Goal: Check status: Check status

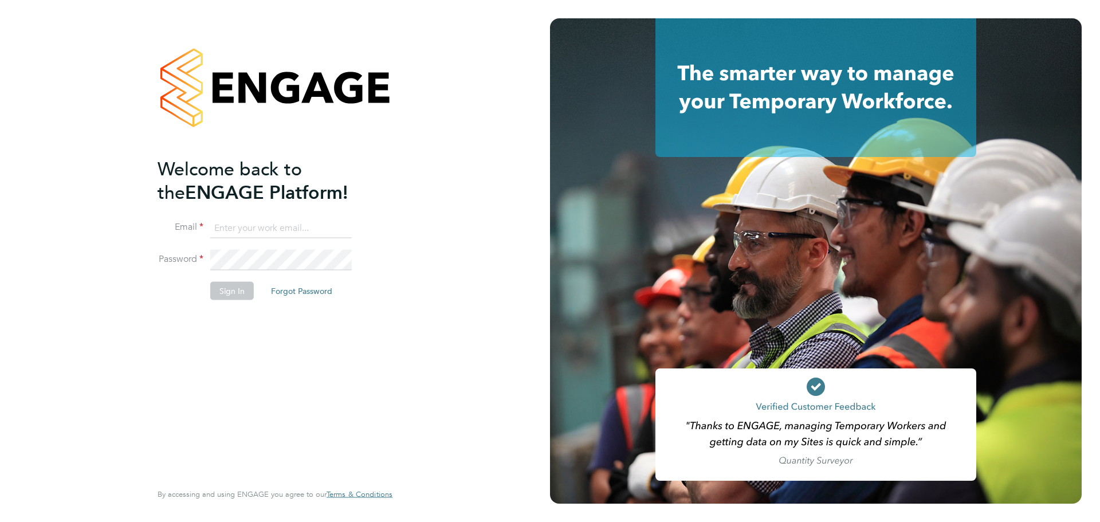
type input "[PERSON_NAME][EMAIL_ADDRESS][PERSON_NAME][DOMAIN_NAME]"
click at [214, 290] on button "Sign In" at bounding box center [232, 290] width 44 height 18
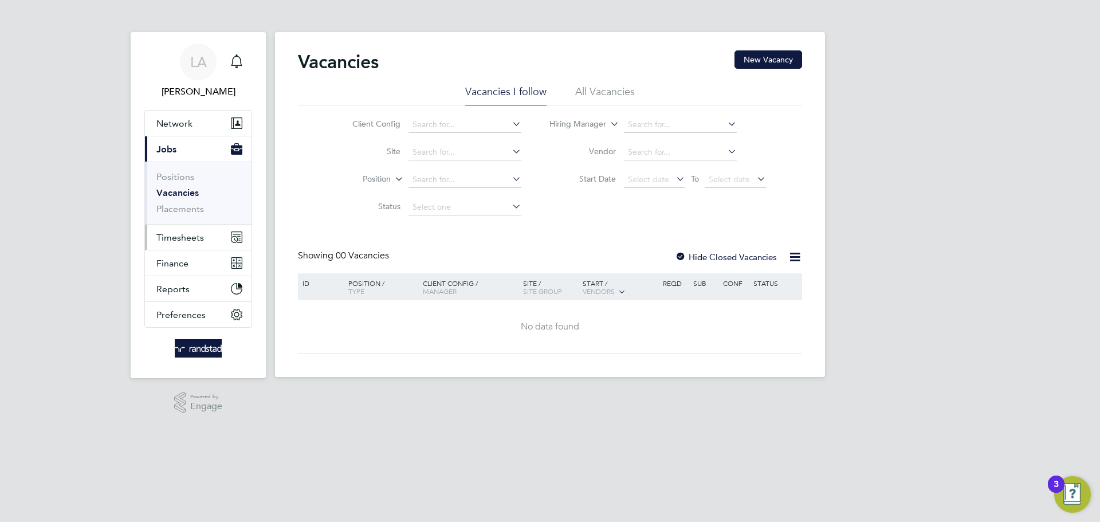
click at [183, 239] on span "Timesheets" at bounding box center [180, 237] width 48 height 11
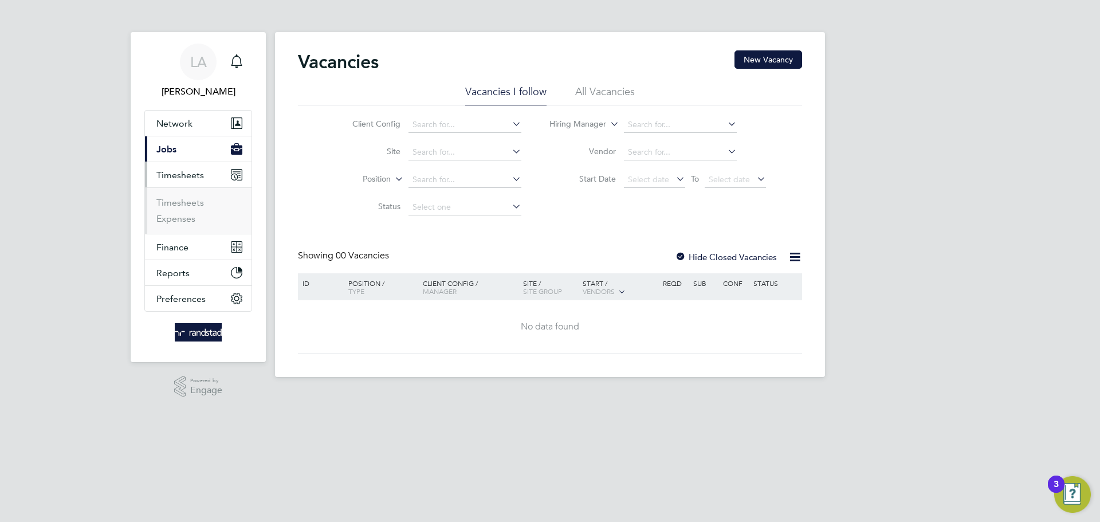
click at [174, 194] on ul "Timesheets Expenses" at bounding box center [198, 210] width 107 height 46
click at [170, 201] on link "Timesheets" at bounding box center [180, 202] width 48 height 11
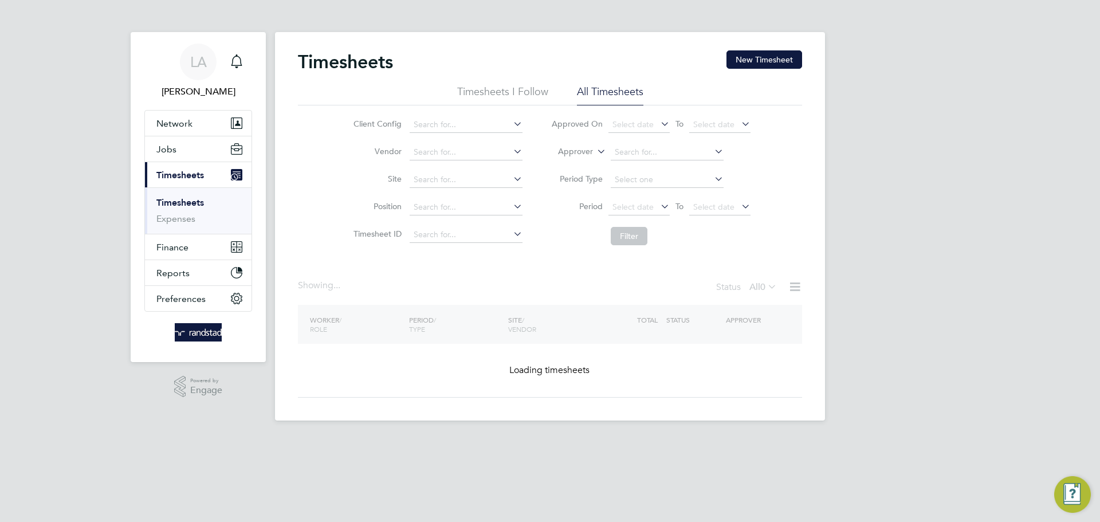
click at [565, 154] on label "Approver" at bounding box center [567, 151] width 52 height 11
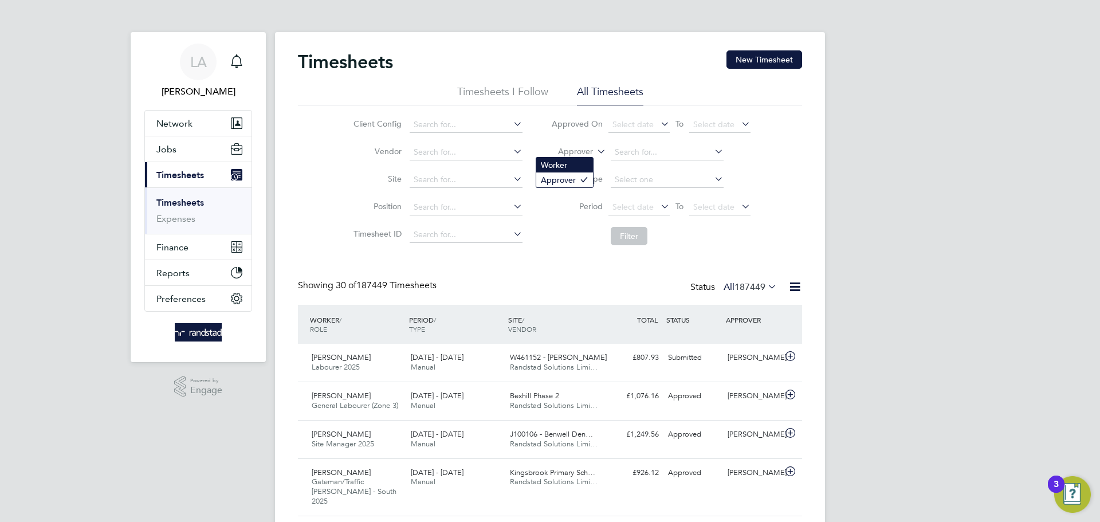
click at [569, 163] on li "Worker" at bounding box center [564, 165] width 57 height 15
click at [656, 154] on input at bounding box center [667, 152] width 113 height 16
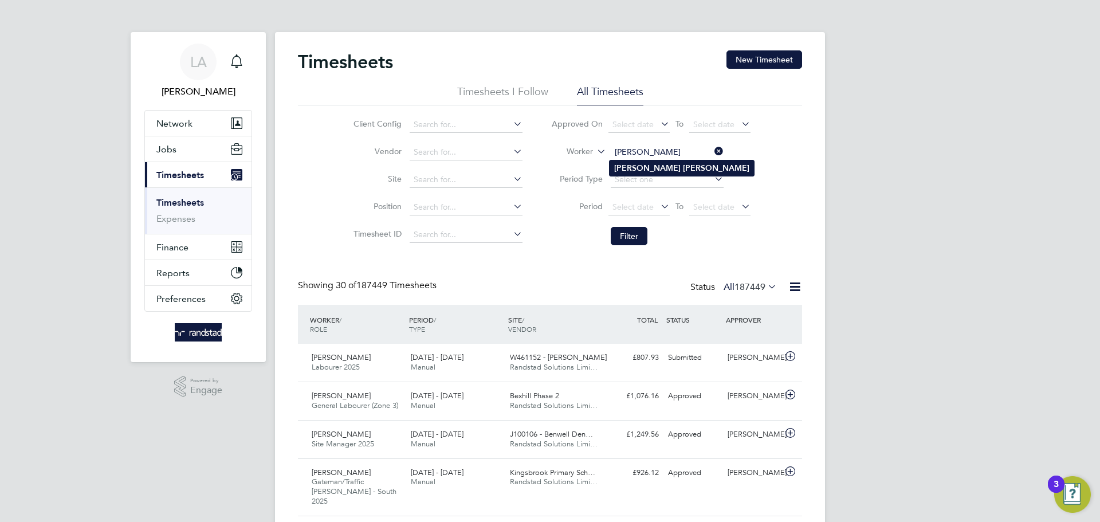
click at [643, 174] on li "James Ajayi" at bounding box center [682, 167] width 144 height 15
type input "James Ajayi"
click at [637, 234] on button "Filter" at bounding box center [629, 236] width 37 height 18
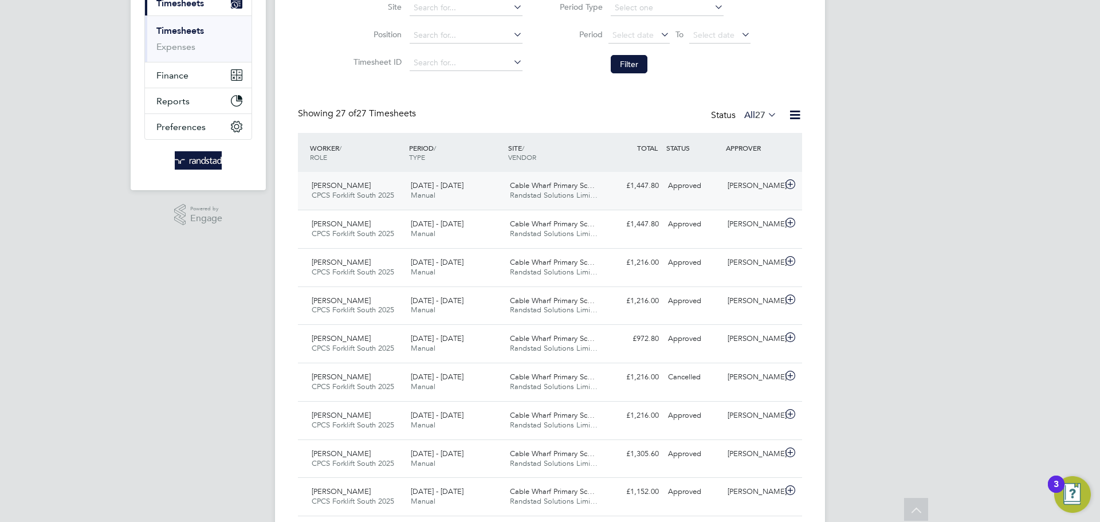
click at [603, 203] on div "Cable Wharf Primary Sc… Randstad Solutions Limi…" at bounding box center [554, 190] width 99 height 29
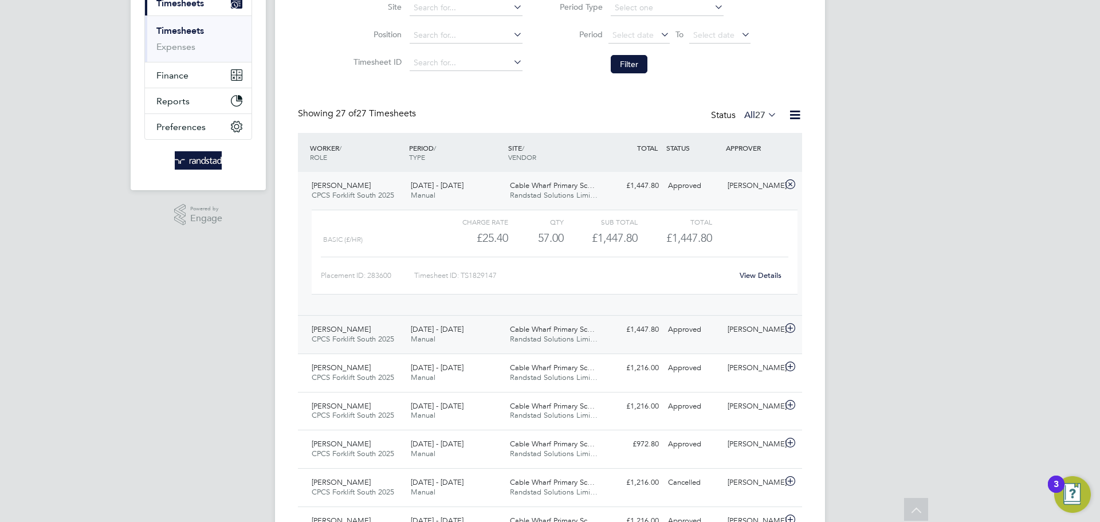
click at [632, 331] on div "£1,447.80 Approved" at bounding box center [634, 329] width 60 height 19
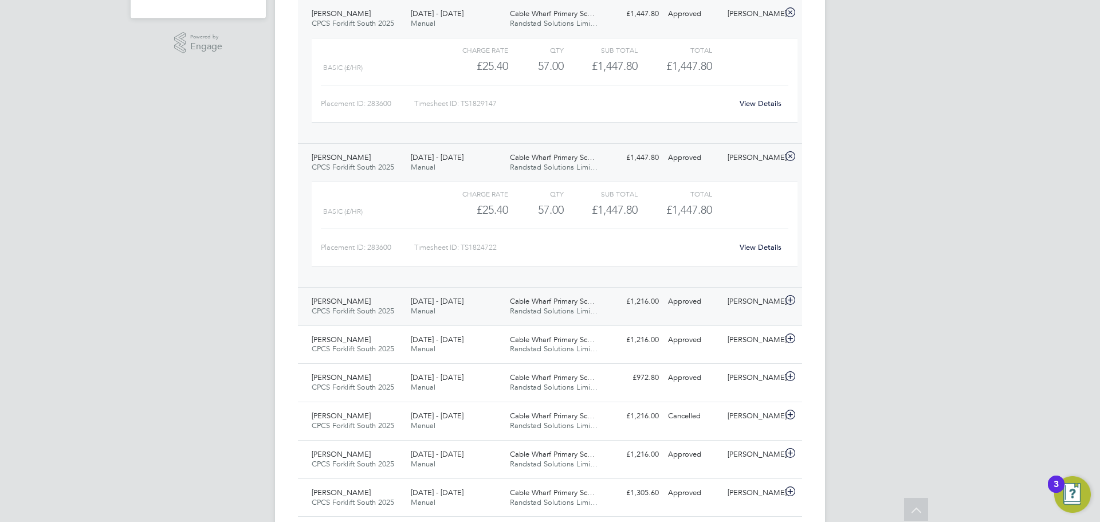
click at [541, 302] on span "Cable Wharf Primary Sc…" at bounding box center [552, 301] width 85 height 10
